Goal: Task Accomplishment & Management: Use online tool/utility

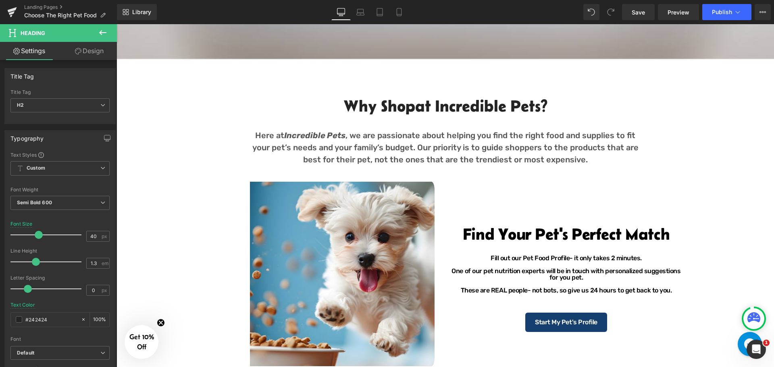
scroll to position [443, 0]
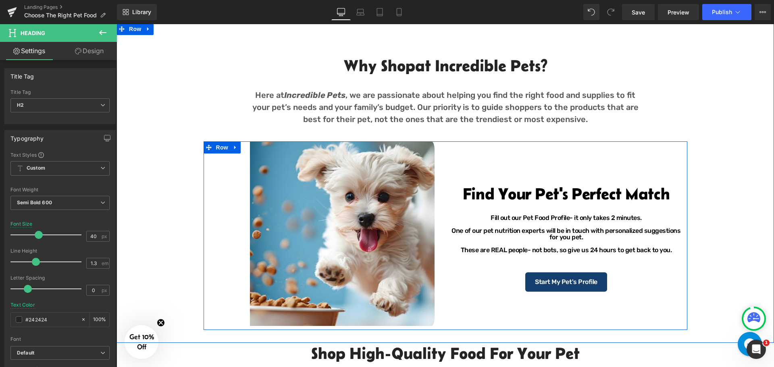
click at [506, 197] on h2 "Find Your Pet's Perfect Match" at bounding box center [567, 194] width 230 height 16
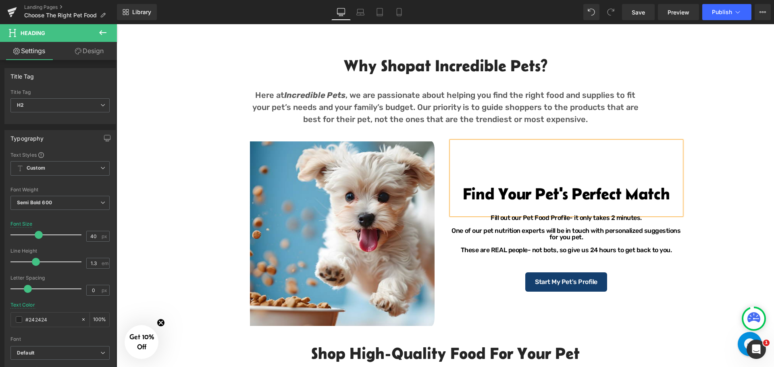
click at [403, 67] on h2 "Why Shop at Incredible Pets?" at bounding box center [445, 65] width 391 height 21
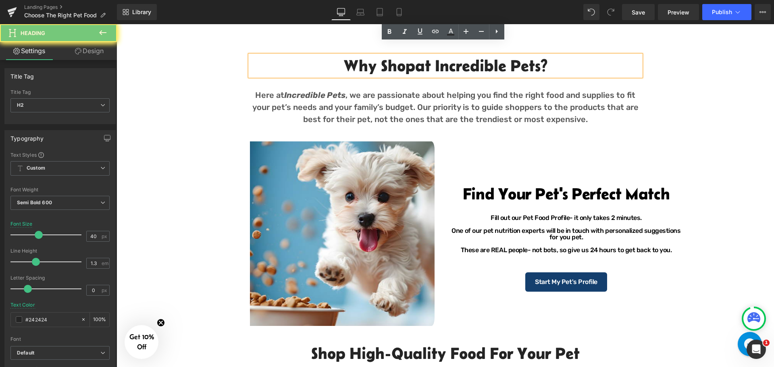
click at [487, 343] on h2 "Shop High-Quality Food For your pet" at bounding box center [446, 353] width 472 height 21
click at [511, 343] on h2 "Shop High-Quality Food For your pet" at bounding box center [446, 353] width 472 height 21
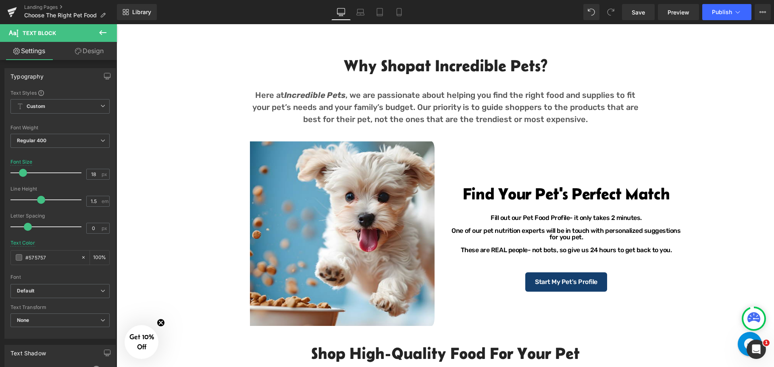
scroll to position [40, 0]
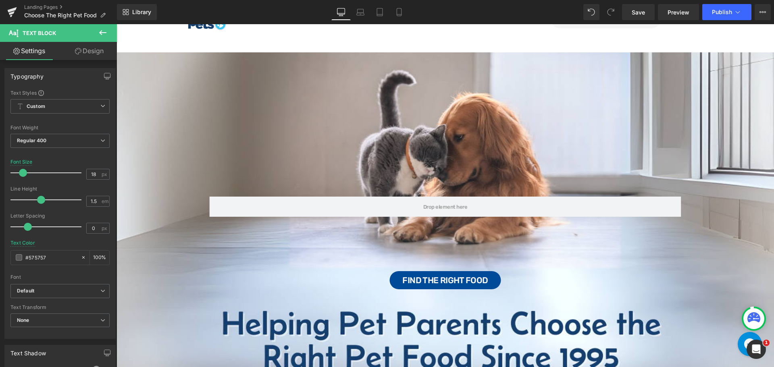
click at [464, 160] on div "Row 55px Find the Right Food Button" at bounding box center [446, 237] width 658 height 370
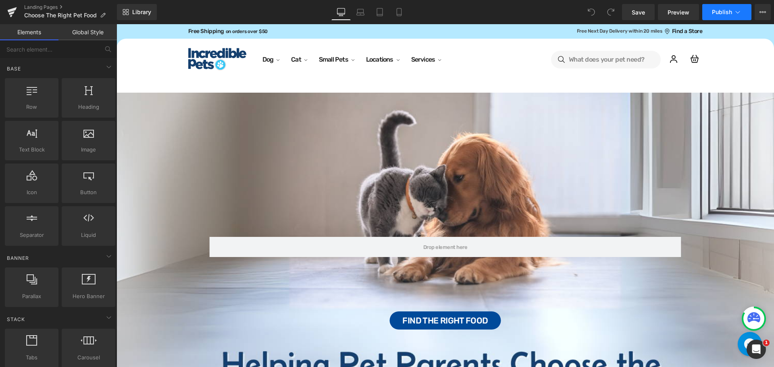
click at [739, 11] on icon at bounding box center [738, 12] width 8 height 8
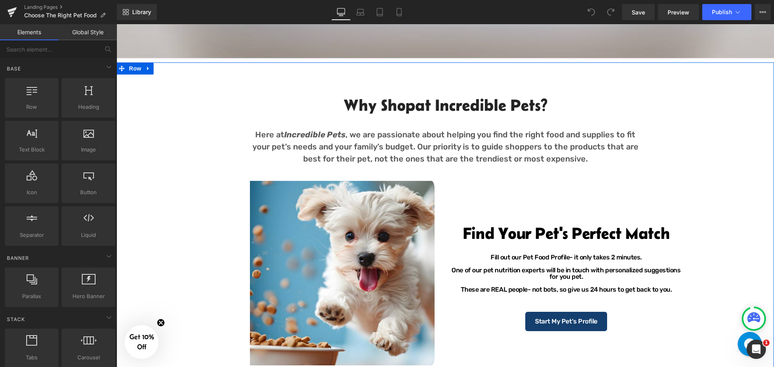
scroll to position [443, 0]
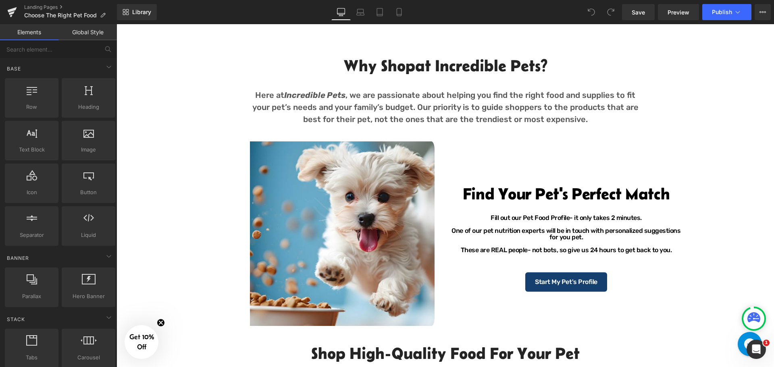
drag, startPoint x: 587, startPoint y: 36, endPoint x: 711, endPoint y: 123, distance: 150.9
click at [711, 123] on div "Why Shop at Incredible Pets? Heading Here at Incredible Pets , we are passionat…" at bounding box center [446, 186] width 658 height 287
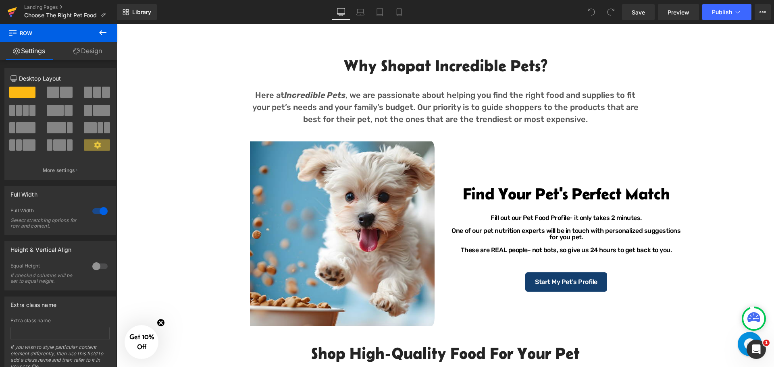
click at [18, 14] on link at bounding box center [12, 12] width 24 height 24
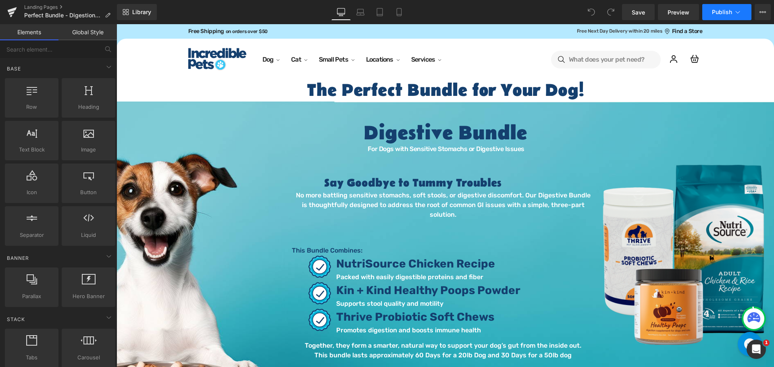
click at [731, 12] on span "Publish" at bounding box center [722, 12] width 20 height 6
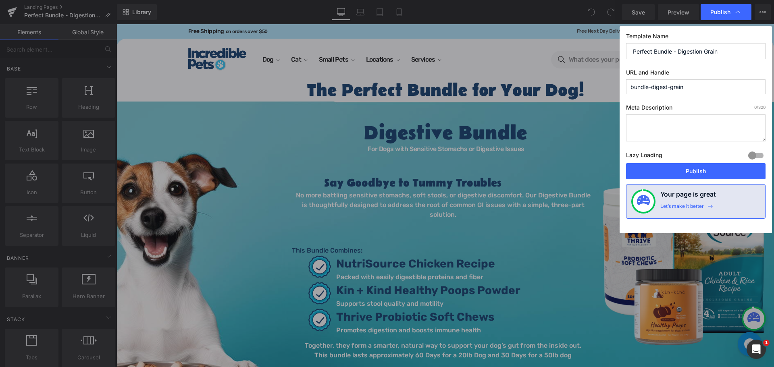
drag, startPoint x: 692, startPoint y: 86, endPoint x: 628, endPoint y: 87, distance: 63.3
click at [628, 87] on input "bundle-digest-grain" at bounding box center [695, 86] width 139 height 15
